Goal: Task Accomplishment & Management: Manage account settings

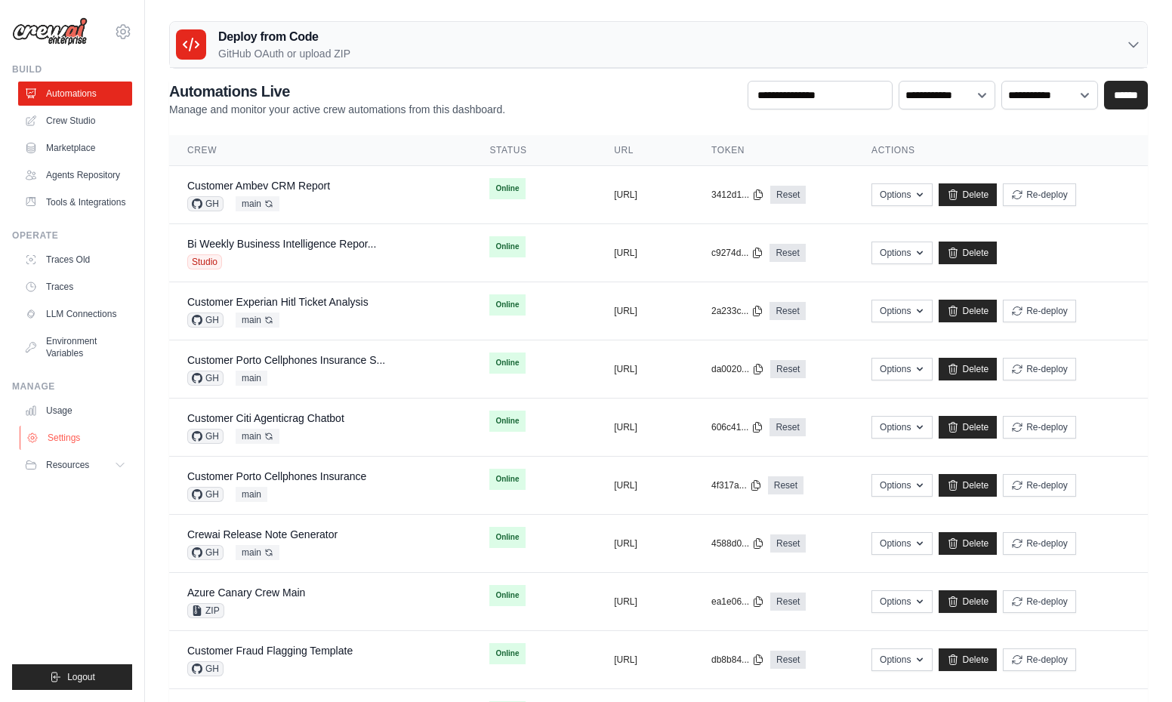
click at [63, 436] on link "Settings" at bounding box center [77, 438] width 114 height 24
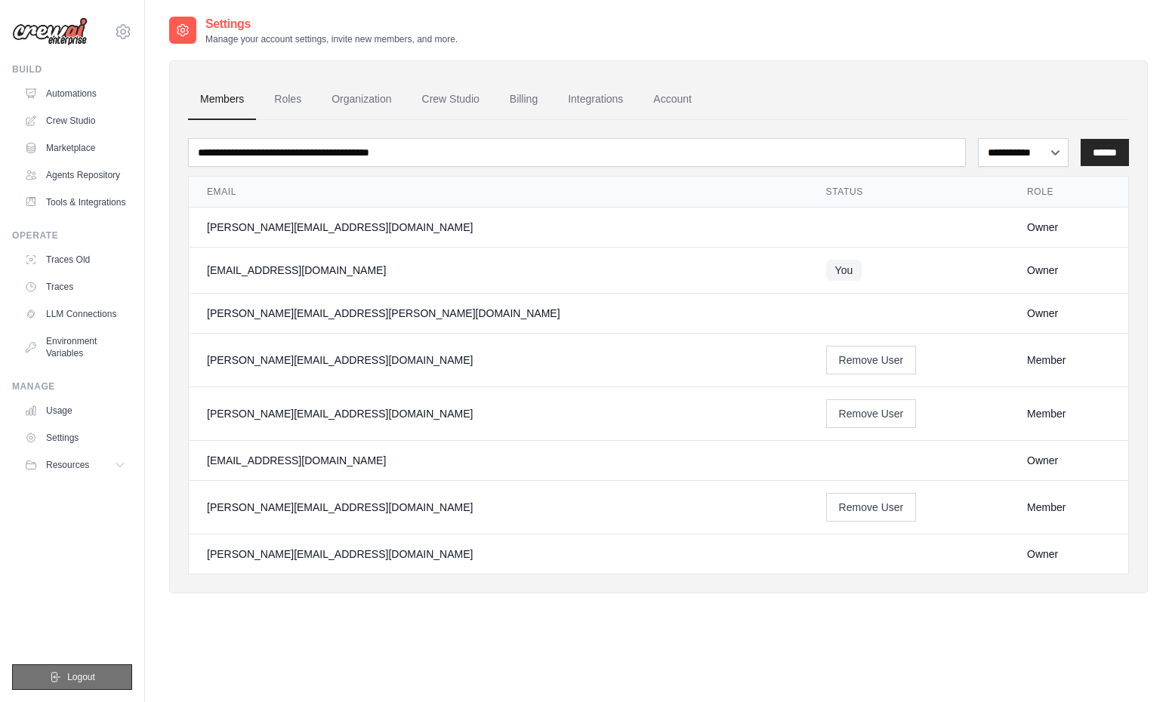
click at [72, 679] on span "Logout" at bounding box center [81, 677] width 28 height 12
